Goal: Information Seeking & Learning: Check status

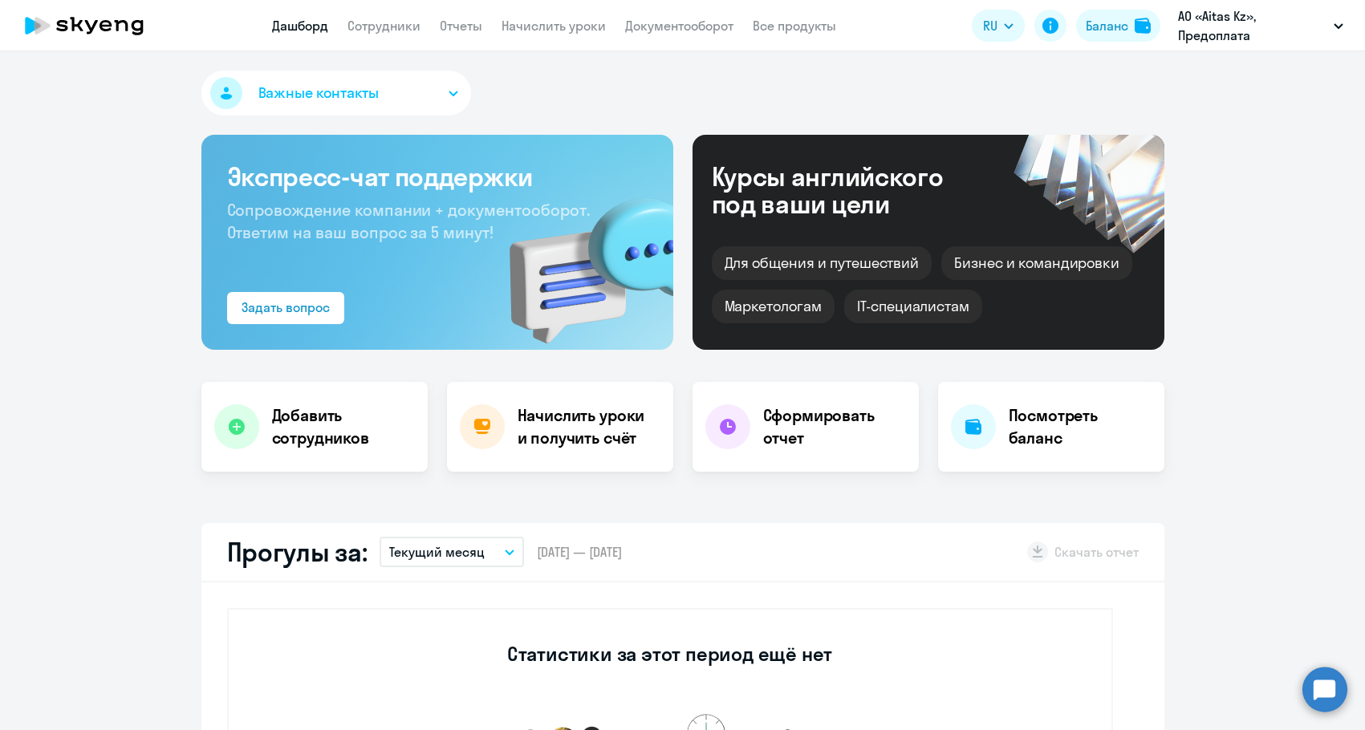
select select "30"
click at [379, 27] on link "Сотрудники" at bounding box center [383, 26] width 73 height 16
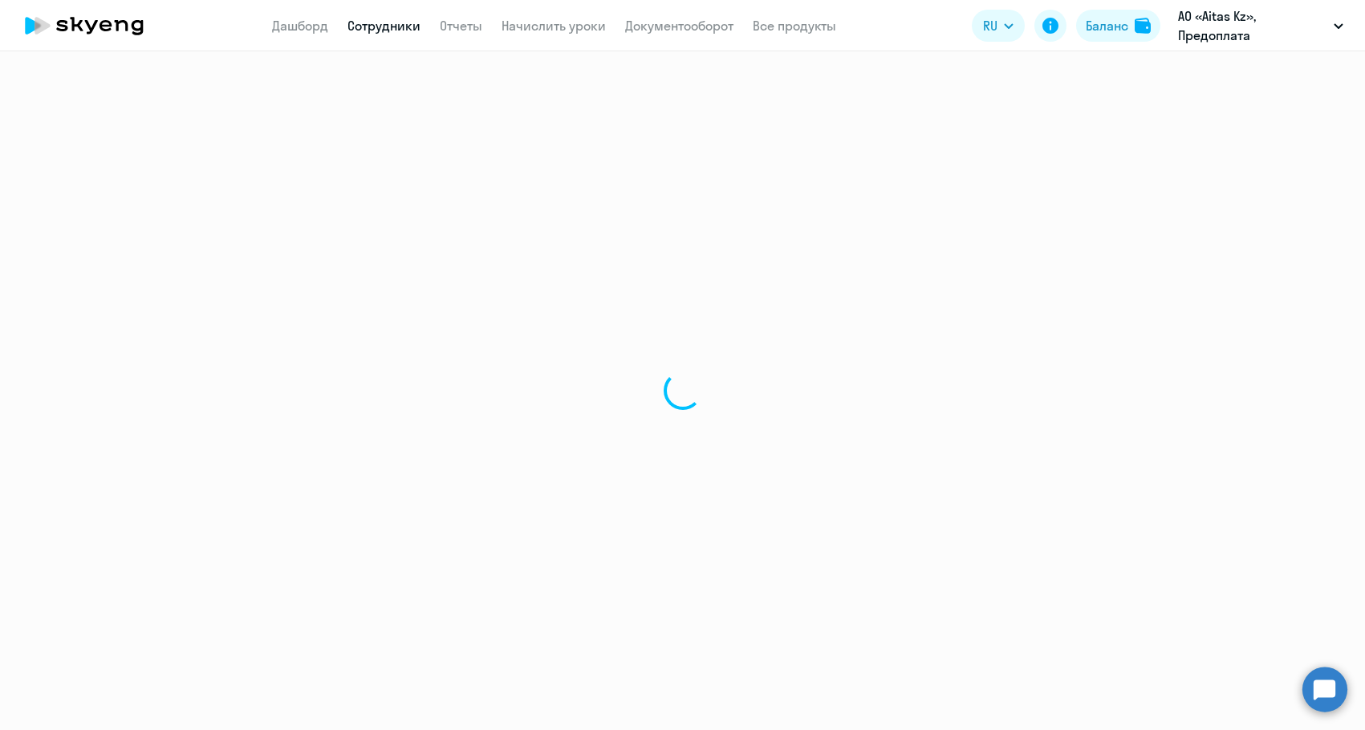
select select "30"
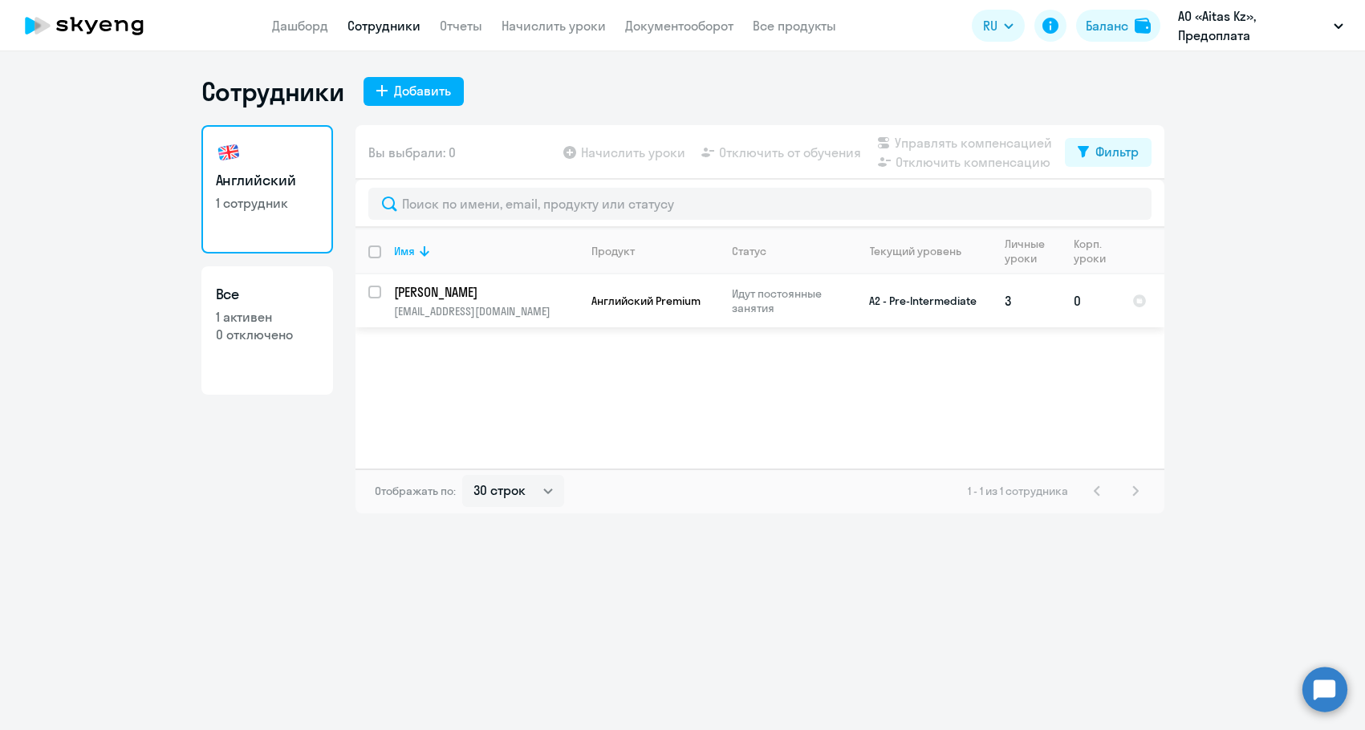
click at [590, 319] on td "Английский Premium" at bounding box center [649, 300] width 140 height 53
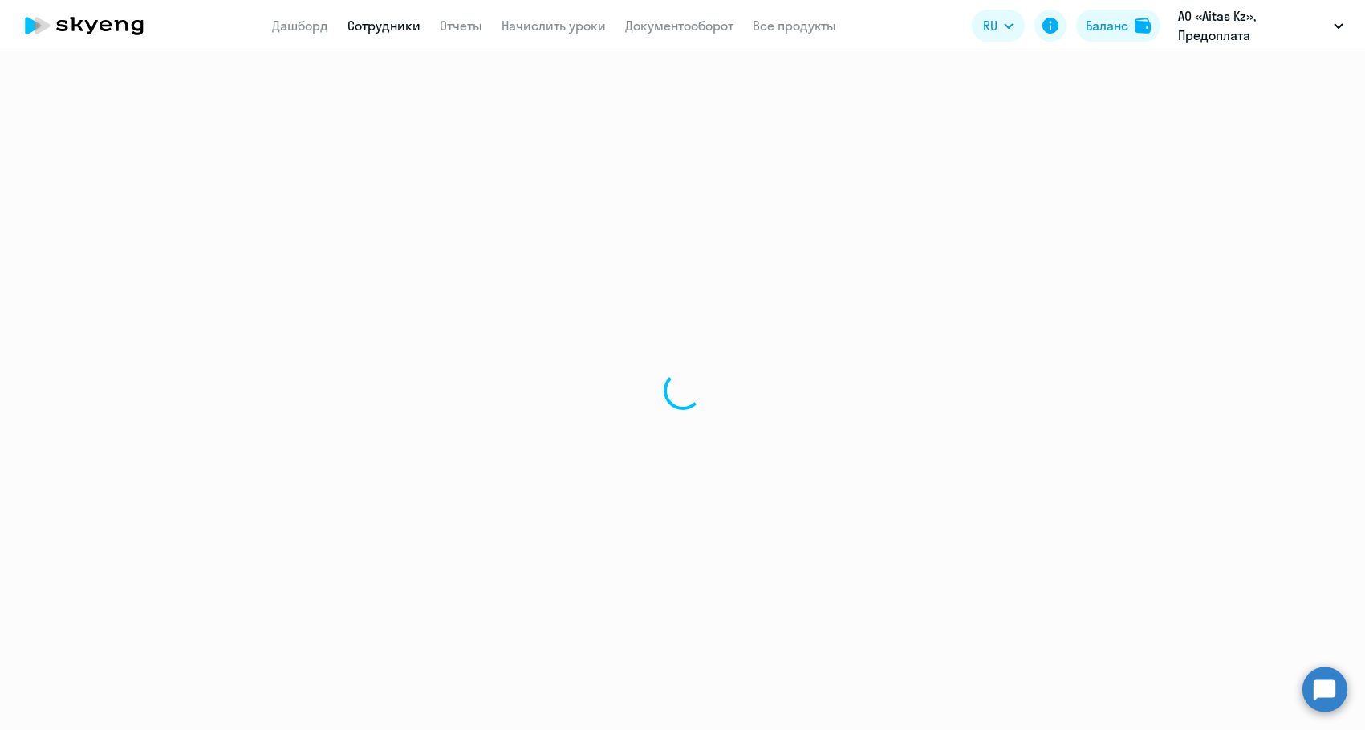
select select "english"
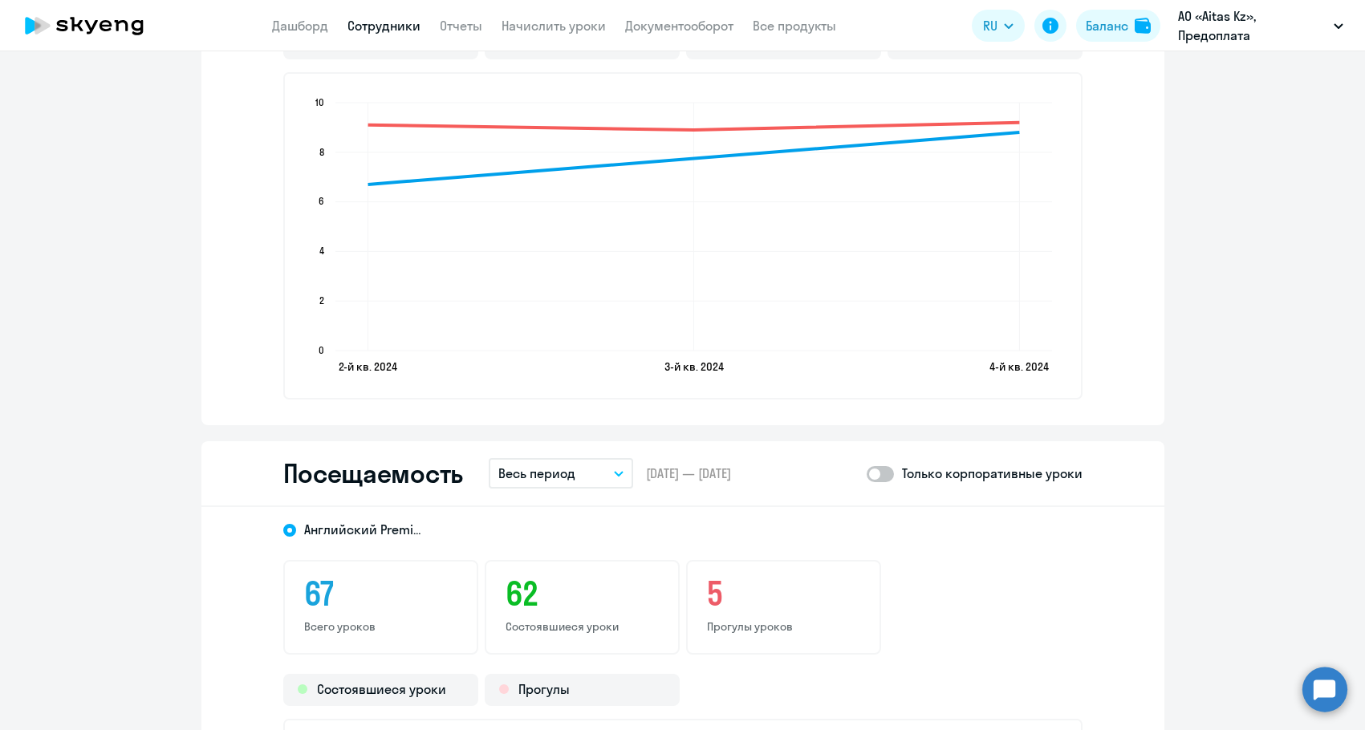
scroll to position [1926, 0]
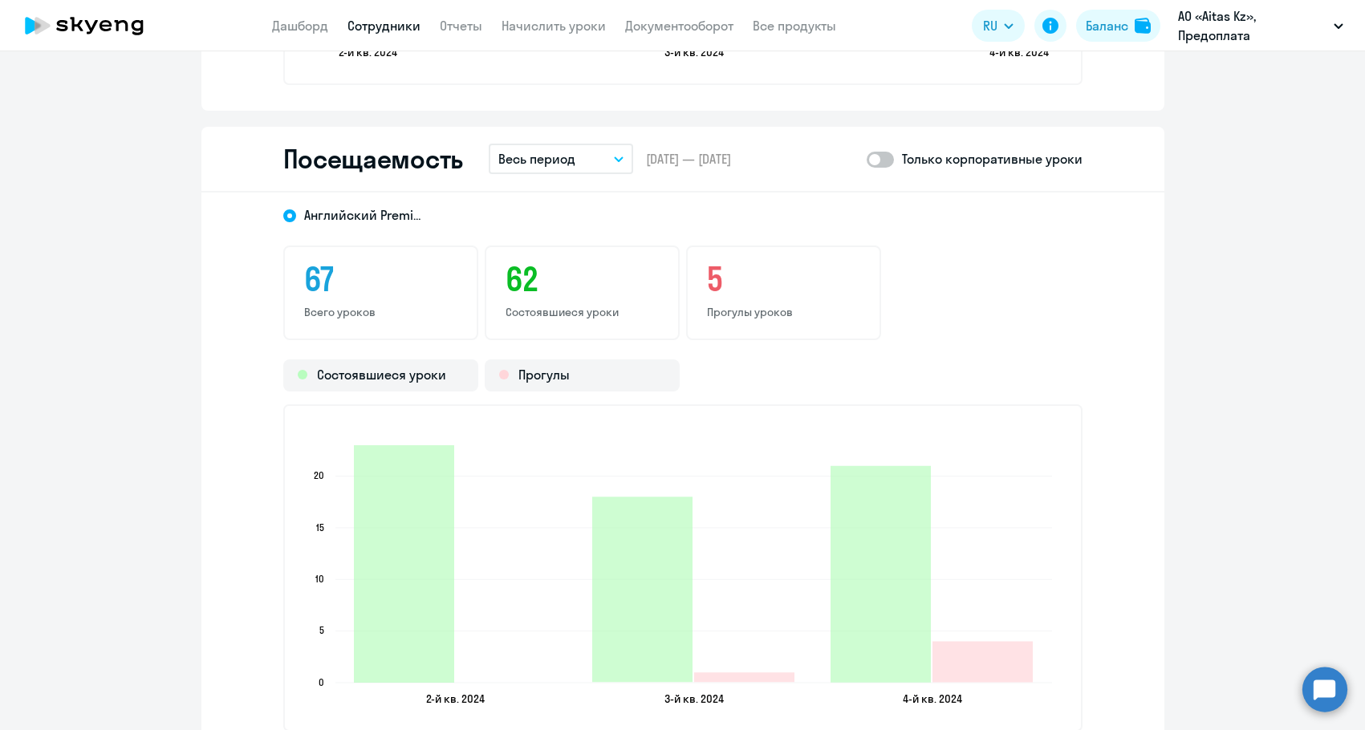
click at [591, 161] on button "Весь период" at bounding box center [561, 159] width 144 height 30
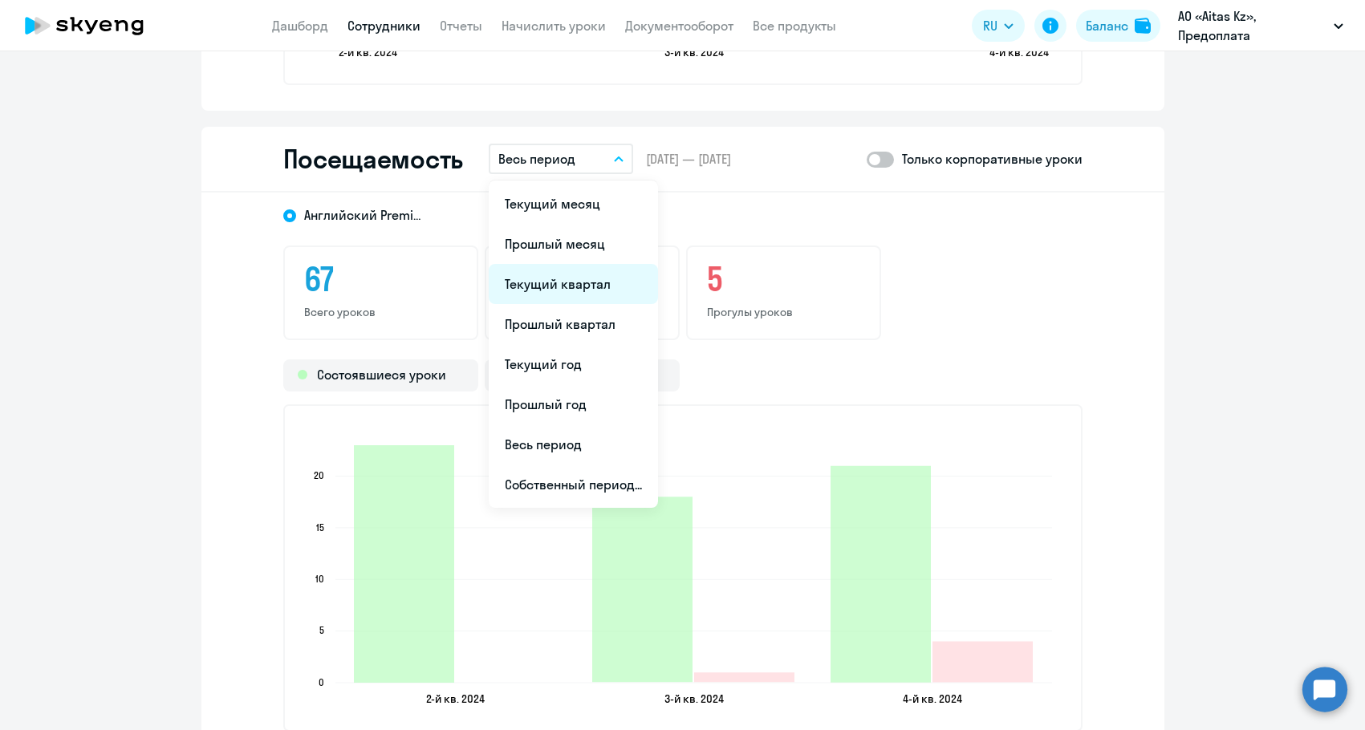
click at [563, 292] on li "Текущий квартал" at bounding box center [573, 284] width 169 height 40
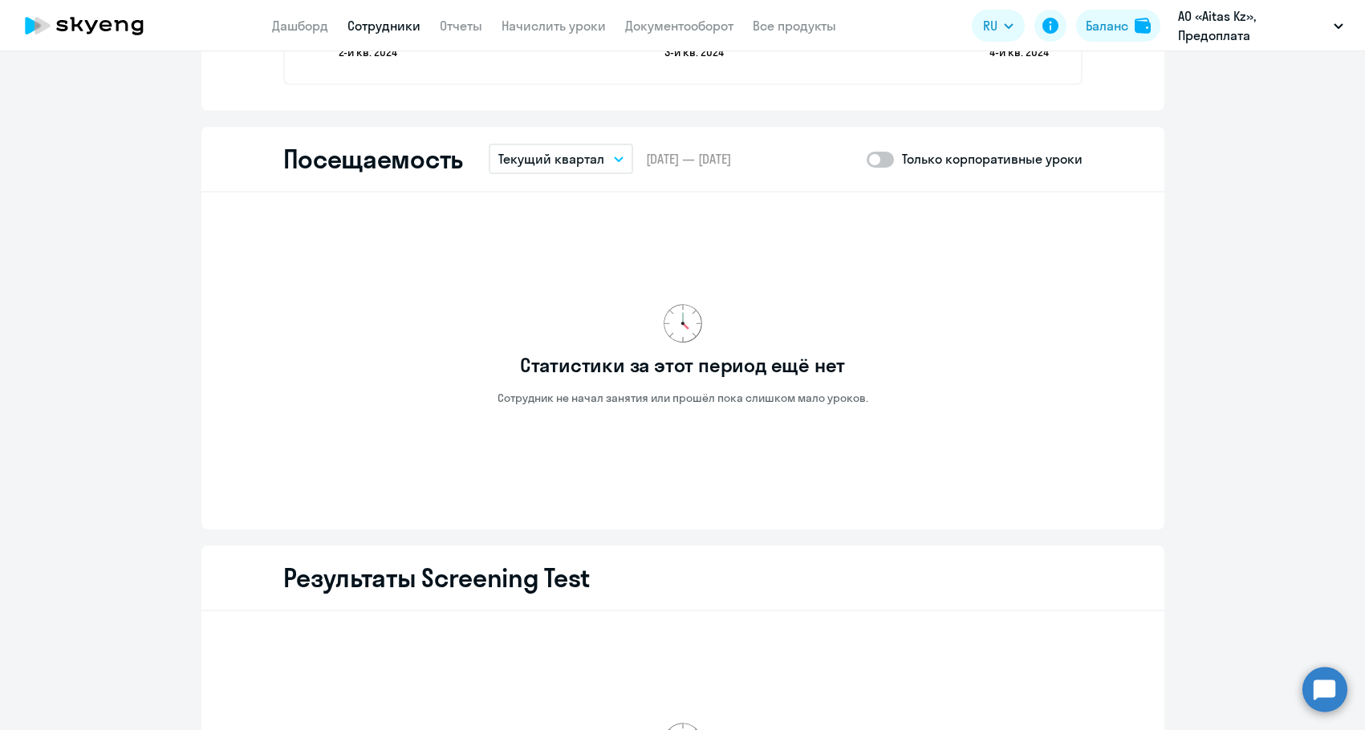
click at [556, 159] on p "Текущий квартал" at bounding box center [551, 158] width 106 height 19
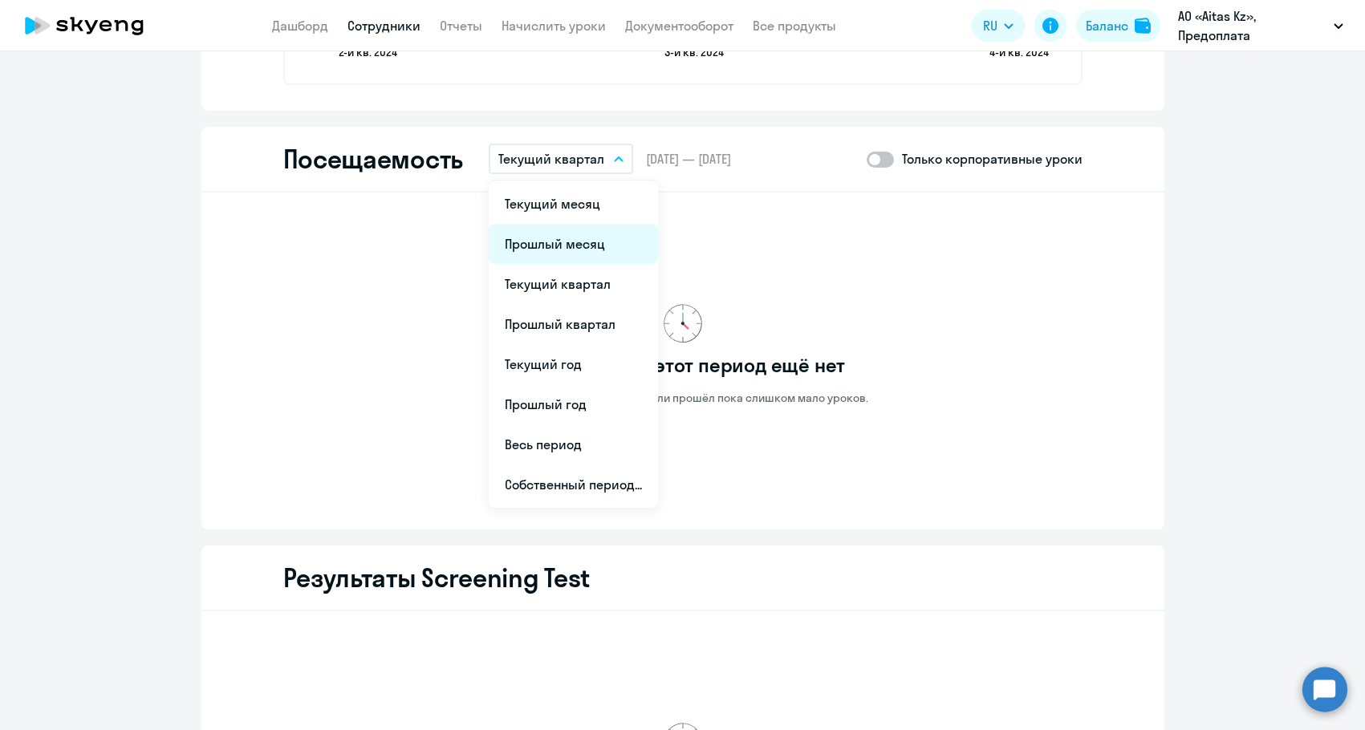
click at [541, 235] on li "Прошлый месяц" at bounding box center [573, 244] width 169 height 40
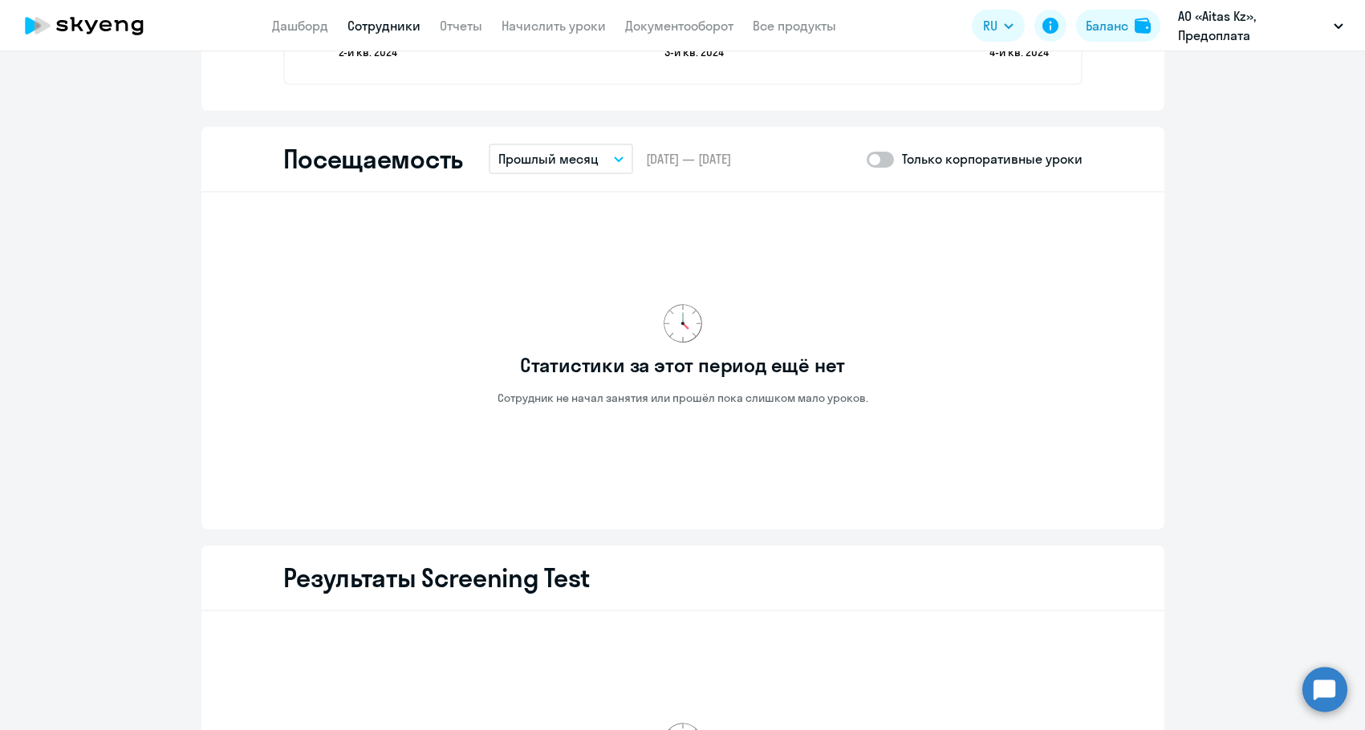
click at [566, 161] on p "Прошлый месяц" at bounding box center [548, 158] width 100 height 19
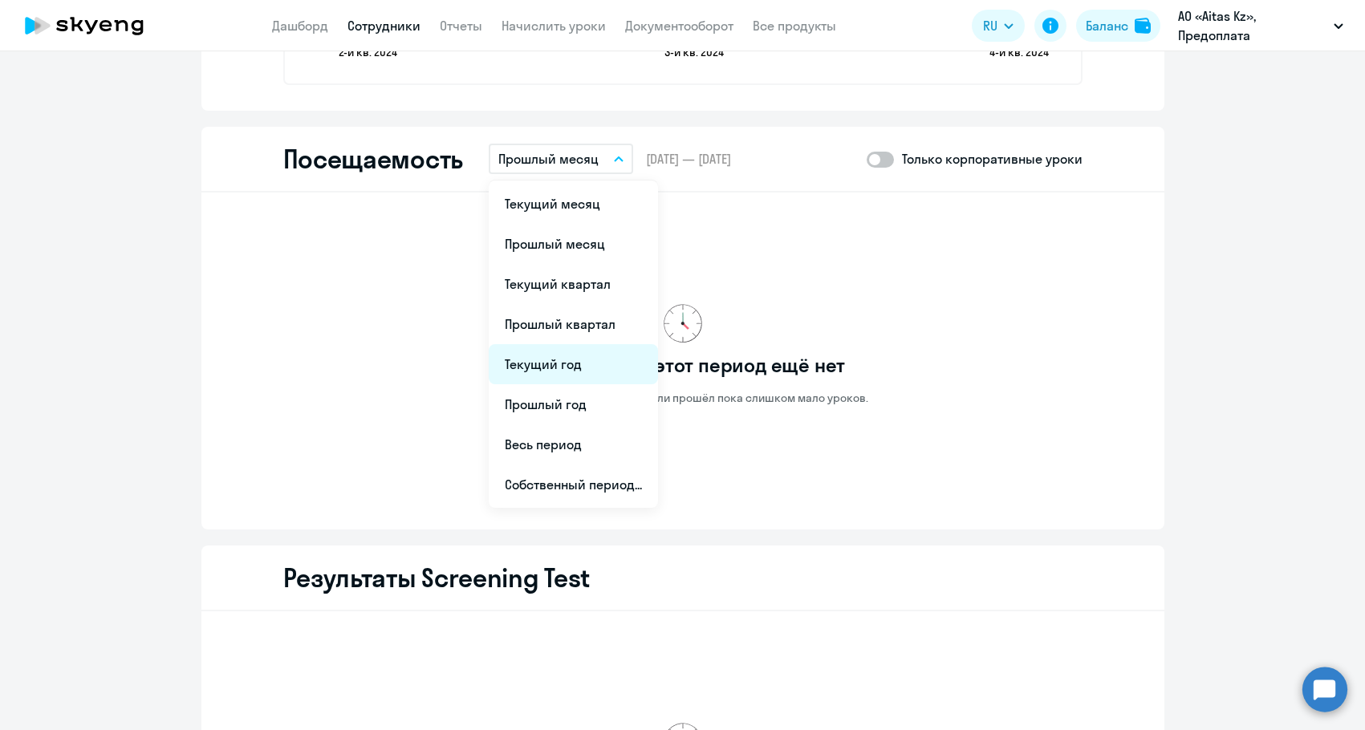
click at [559, 349] on li "Текущий год" at bounding box center [573, 364] width 169 height 40
